Goal: Task Accomplishment & Management: Complete application form

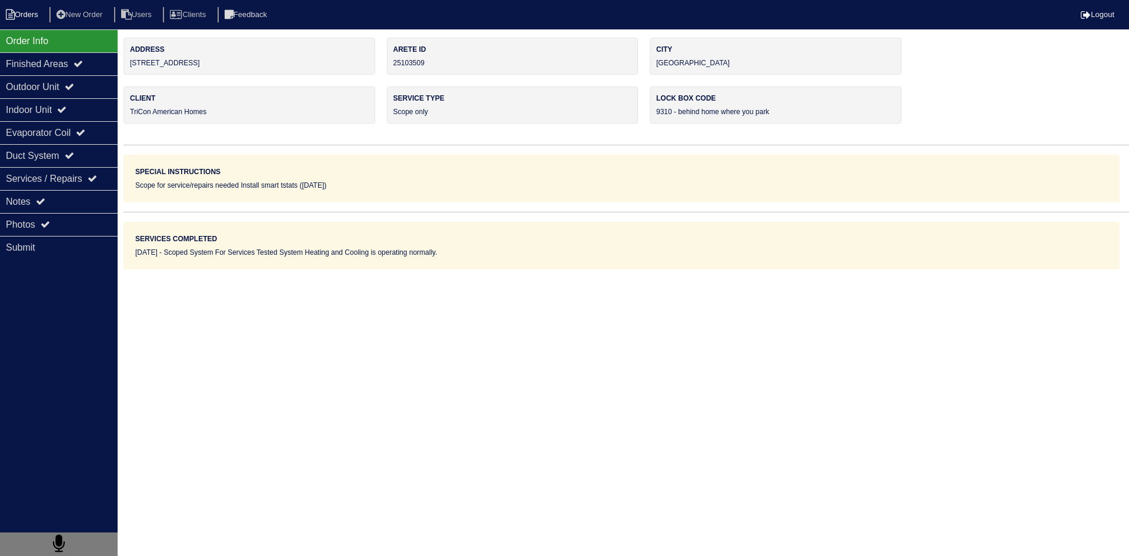
click at [25, 19] on li "Orders" at bounding box center [24, 15] width 48 height 16
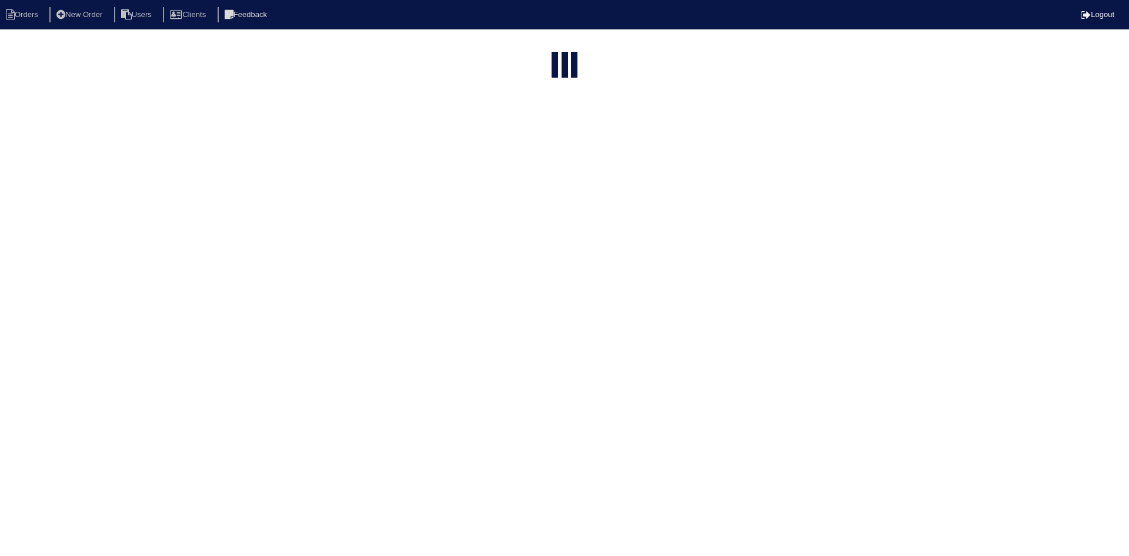
select select "15"
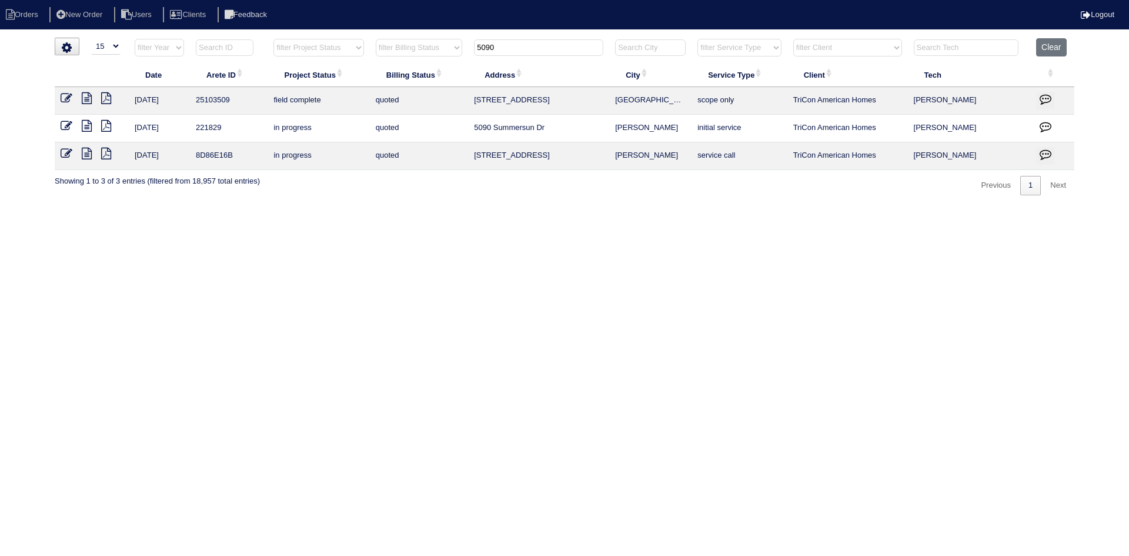
click at [524, 44] on input "5090" at bounding box center [538, 47] width 129 height 16
click at [523, 44] on input "5090" at bounding box center [538, 47] width 129 height 16
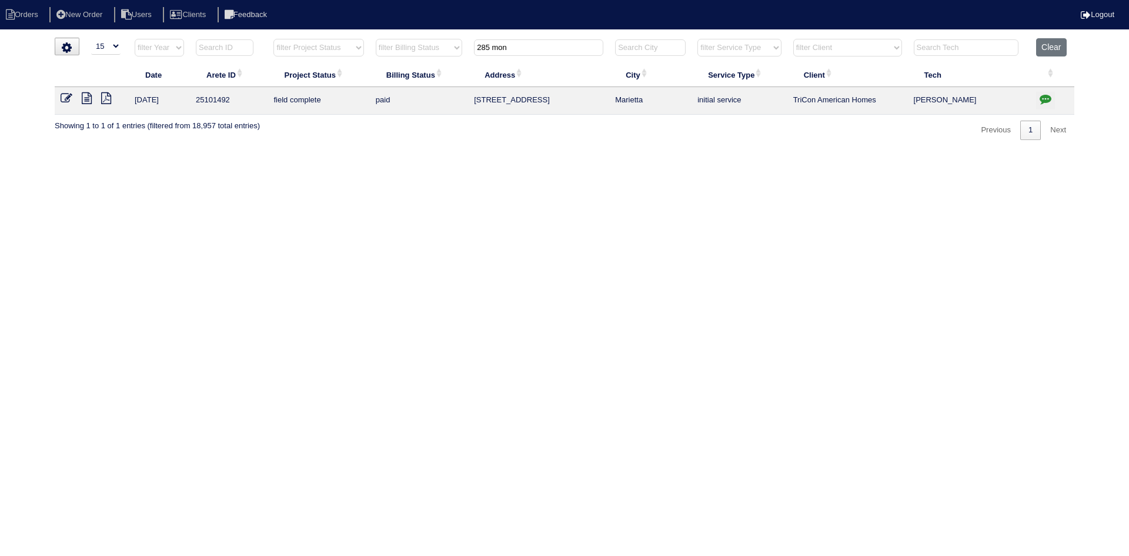
type input "285 mon"
click at [86, 101] on icon at bounding box center [87, 98] width 10 height 12
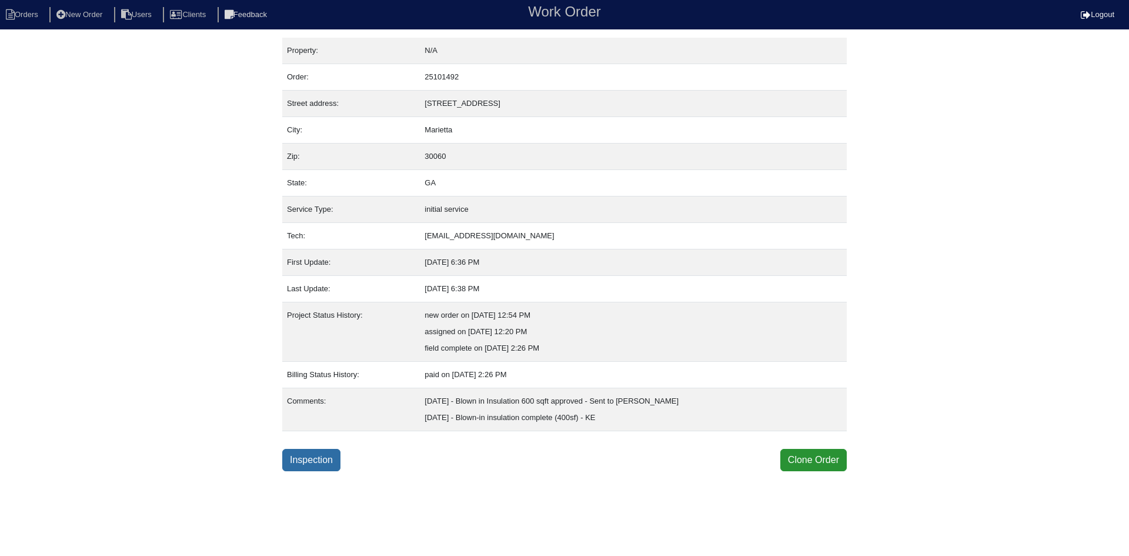
click at [320, 463] on link "Inspection" at bounding box center [311, 460] width 58 height 22
select select "0"
select select "Goodman"
select select "0"
select select "4"
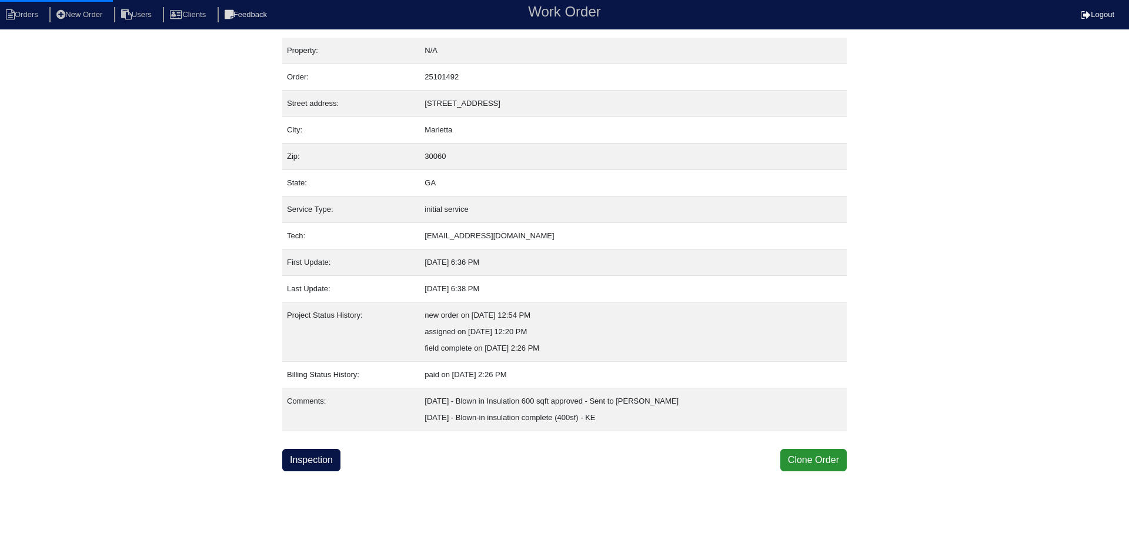
select select "0"
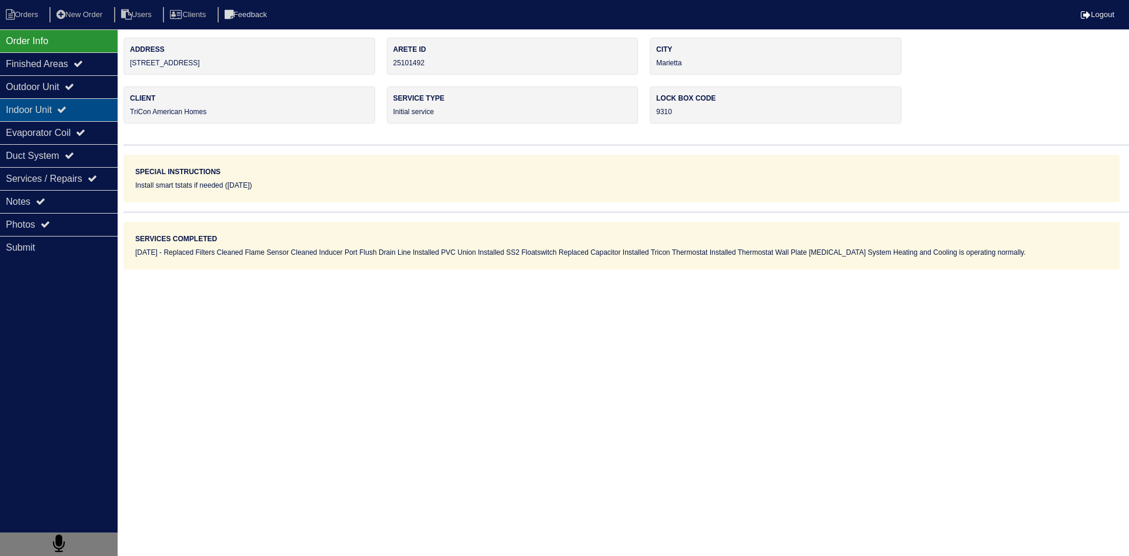
click at [31, 107] on div "Indoor Unit" at bounding box center [59, 109] width 118 height 23
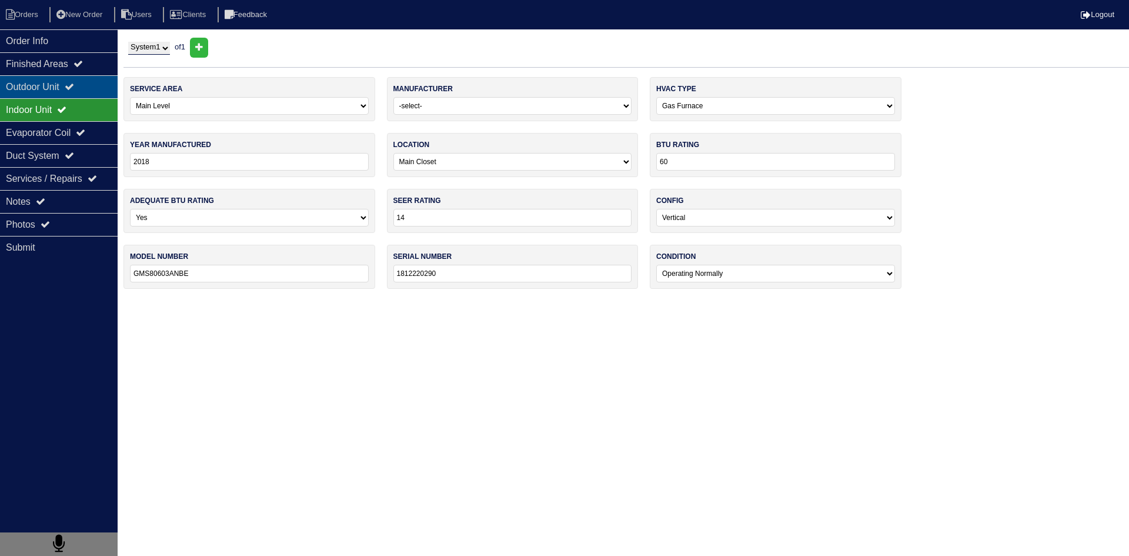
click at [30, 85] on div "Outdoor Unit" at bounding box center [59, 86] width 118 height 23
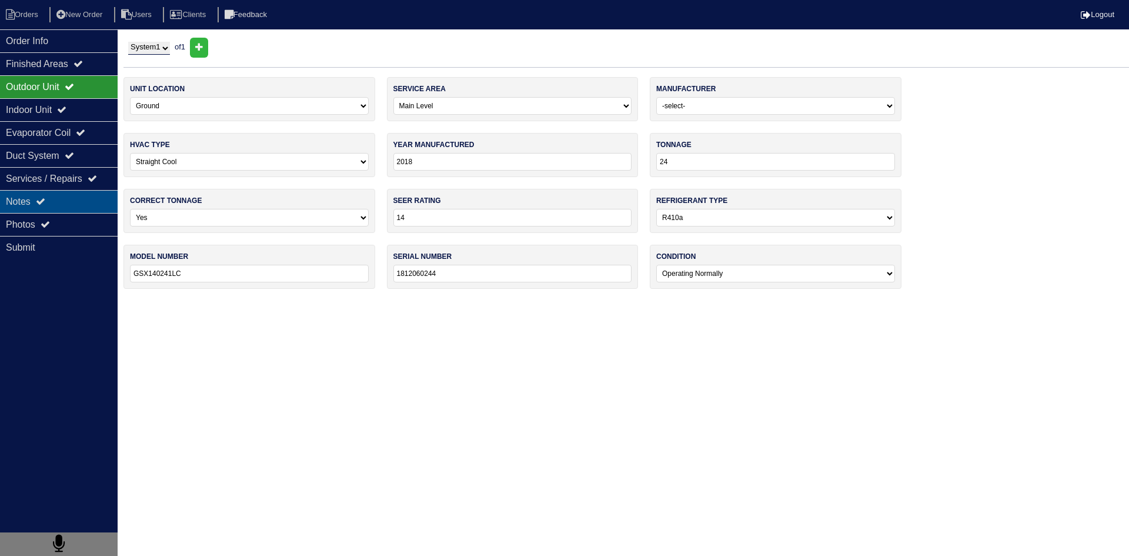
click at [74, 204] on div "Notes" at bounding box center [59, 201] width 118 height 23
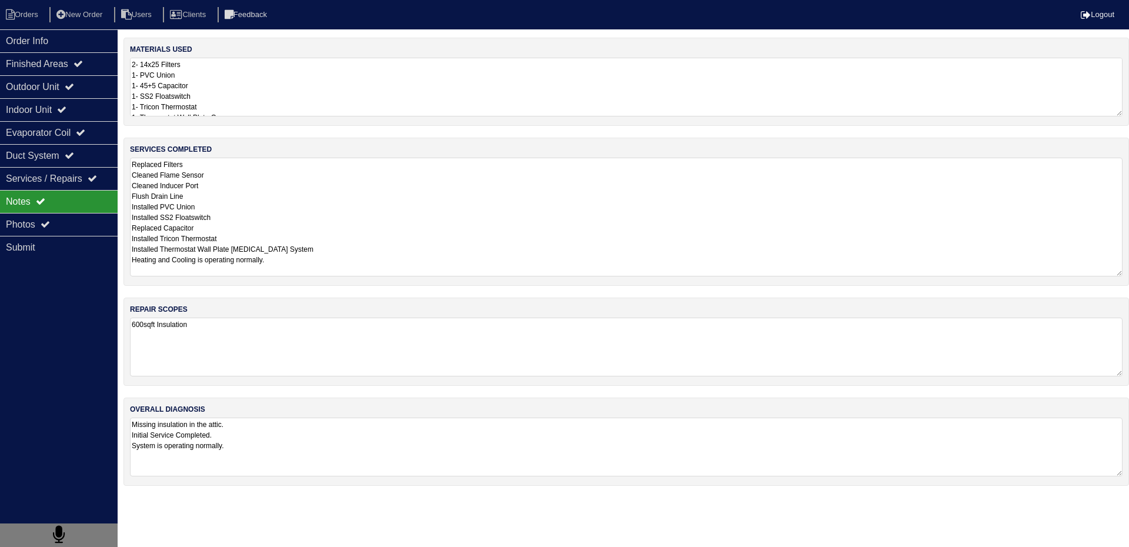
click at [209, 195] on textarea "Replaced Filters Cleaned Flame Sensor Cleaned Inducer Port Flush Drain Line Ins…" at bounding box center [626, 217] width 992 height 119
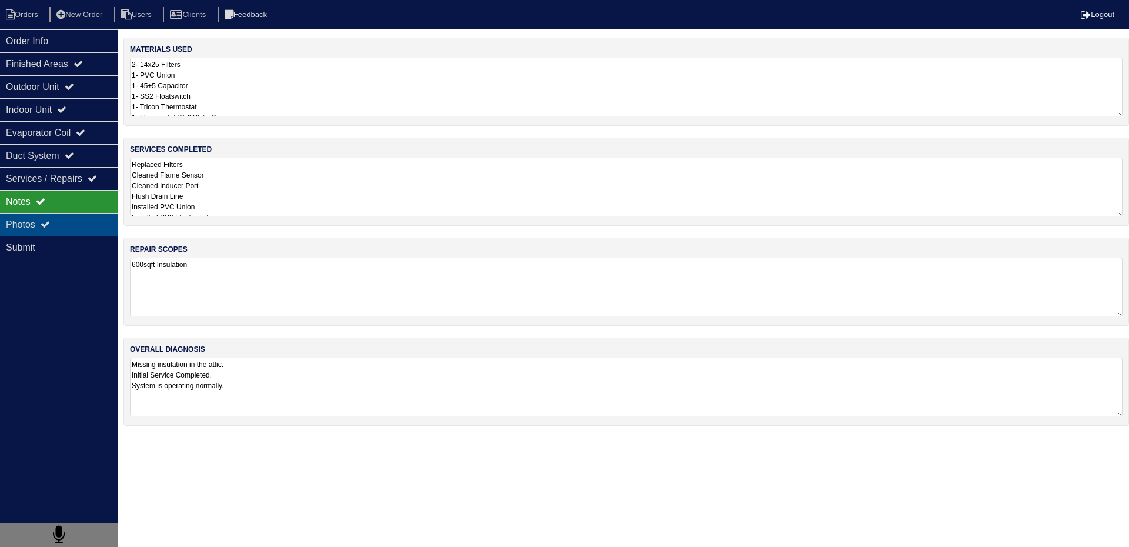
click at [78, 223] on div "Photos" at bounding box center [59, 224] width 118 height 23
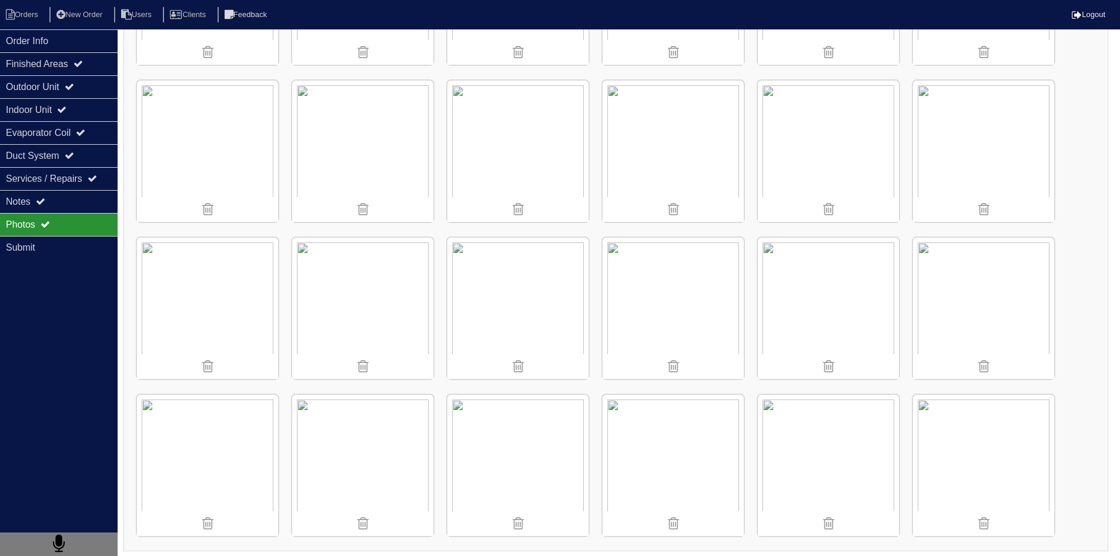
scroll to position [767, 0]
